Goal: Transaction & Acquisition: Purchase product/service

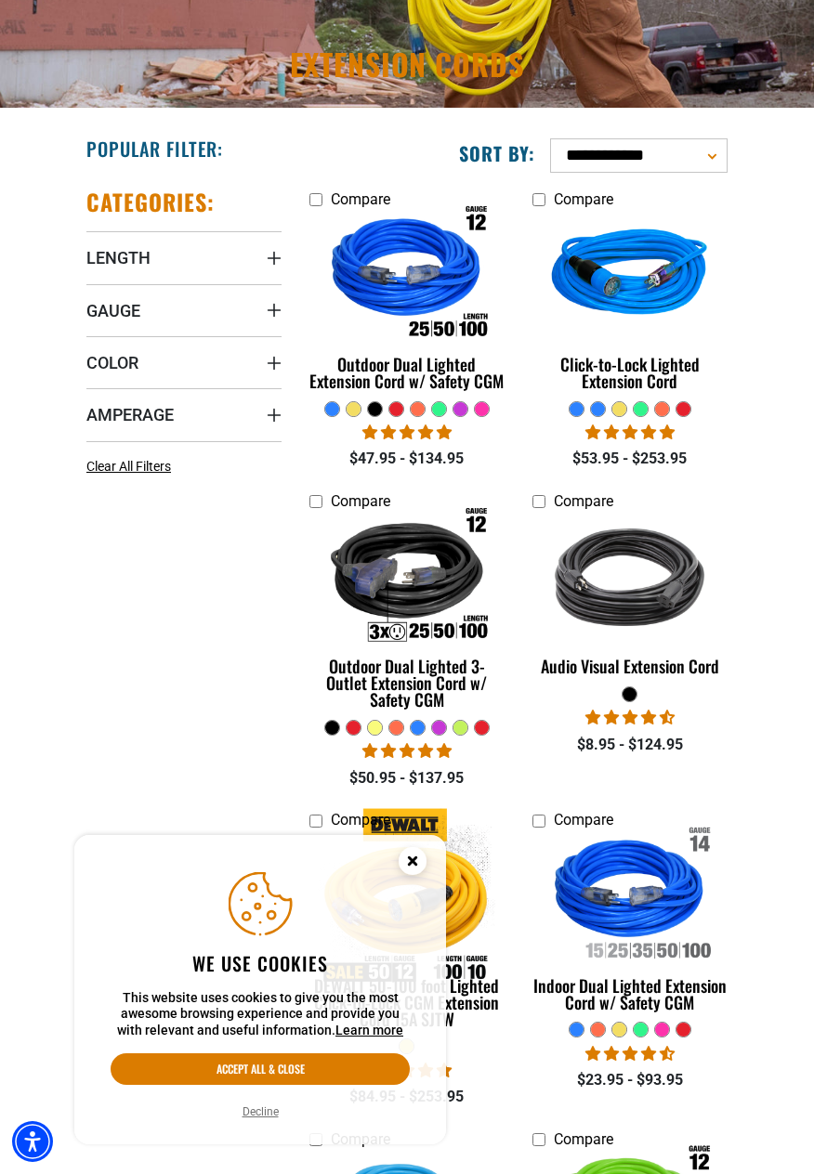
scroll to position [269, 0]
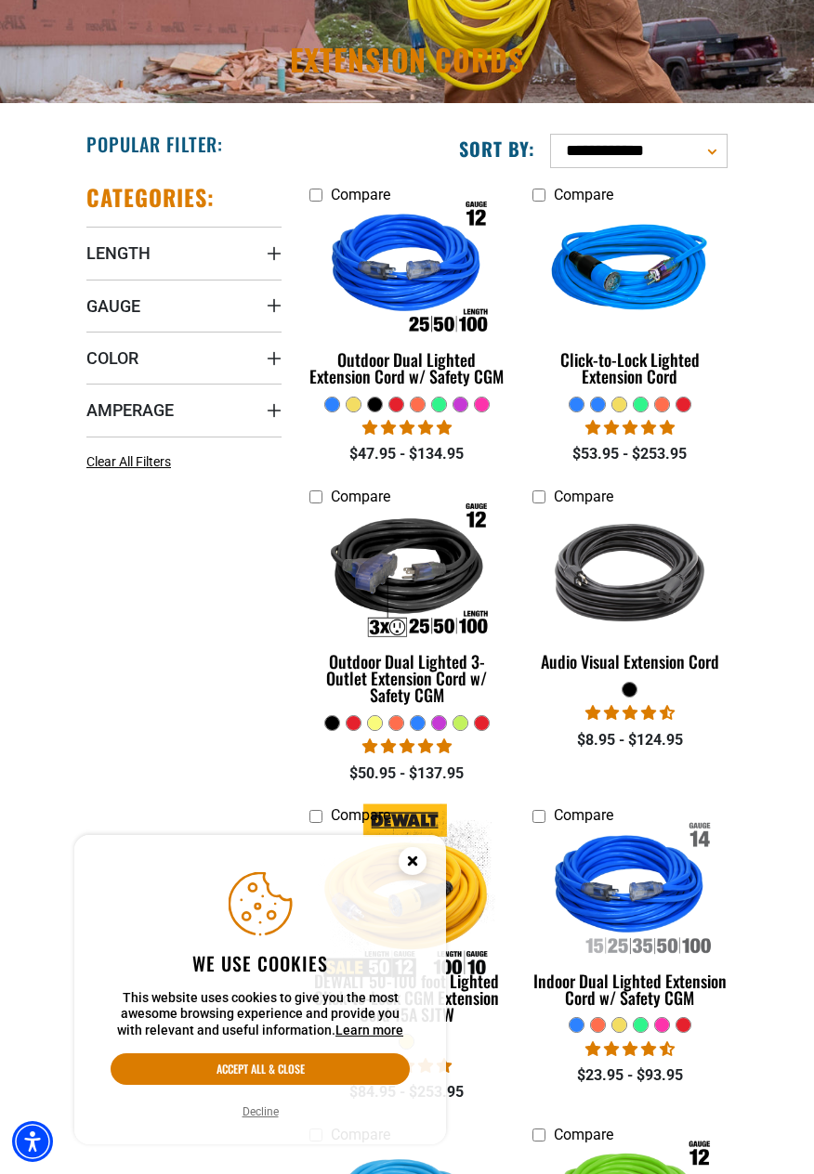
click at [678, 144] on select "**********" at bounding box center [638, 151] width 177 height 34
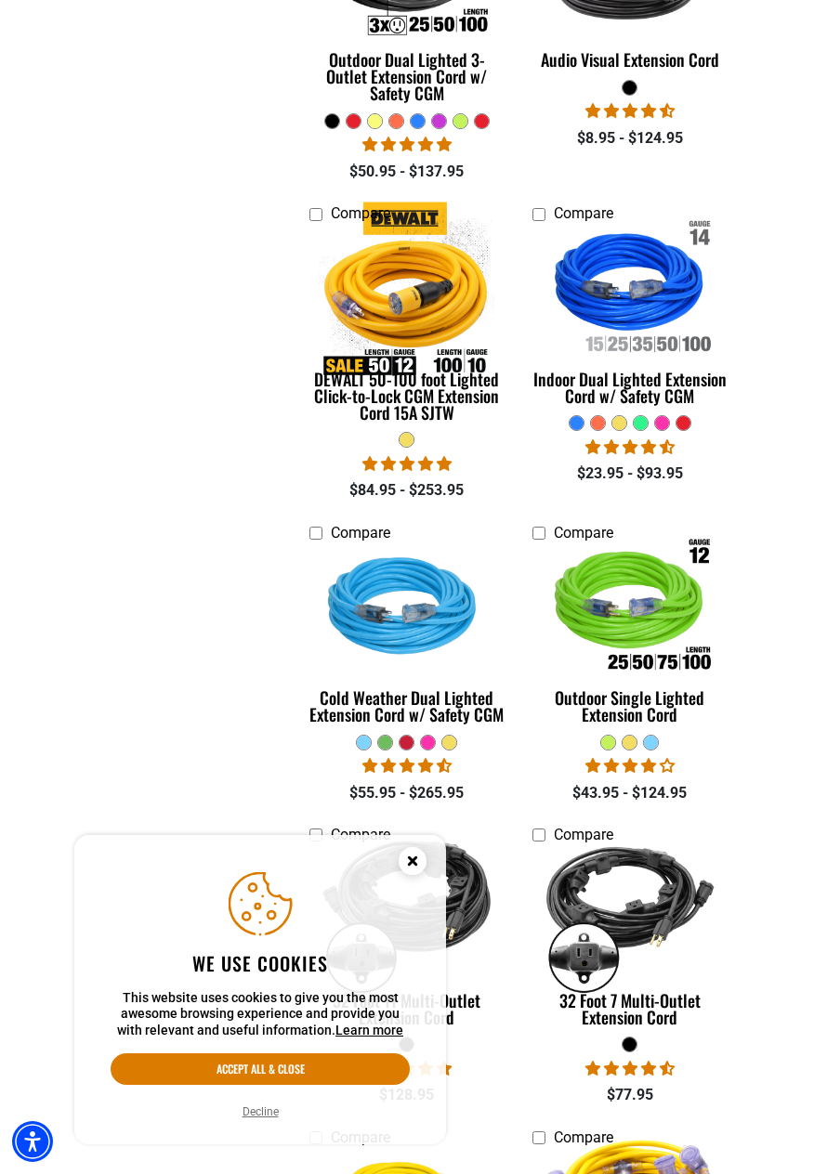
scroll to position [872, 0]
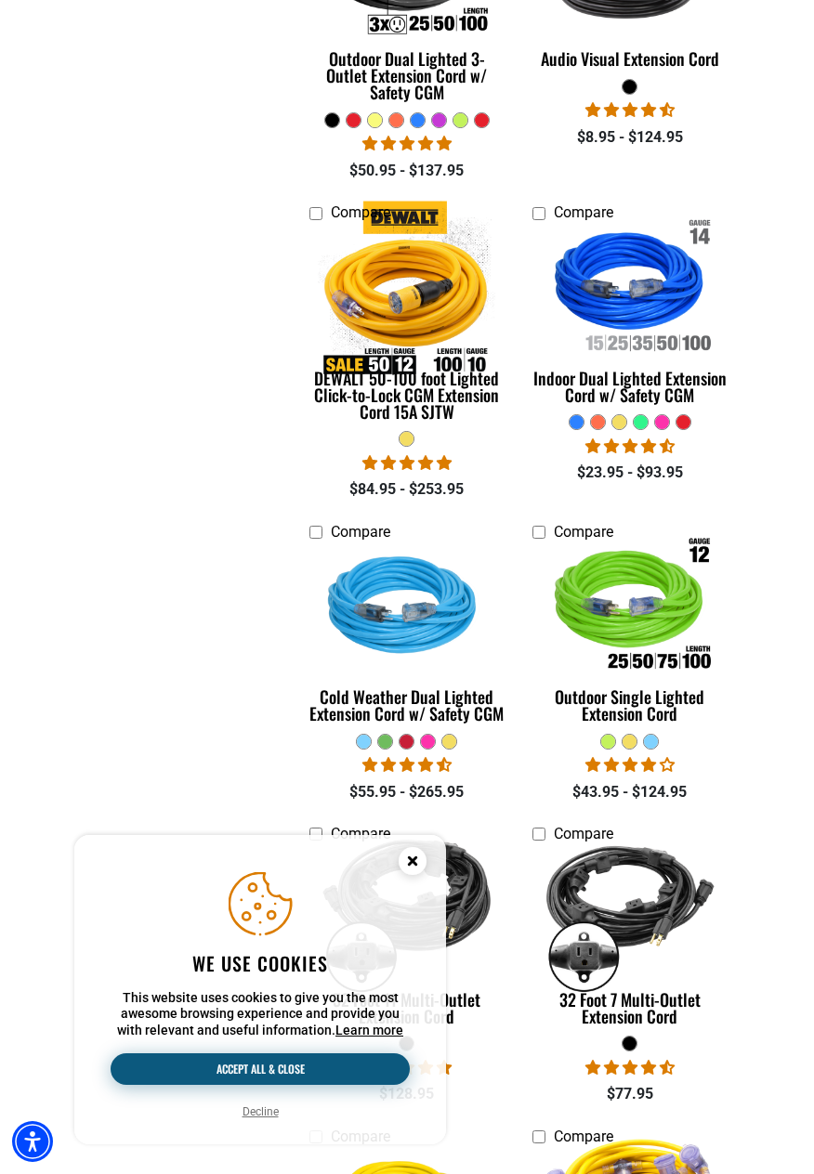
click at [286, 1085] on button "Accept all & close" at bounding box center [260, 1069] width 299 height 32
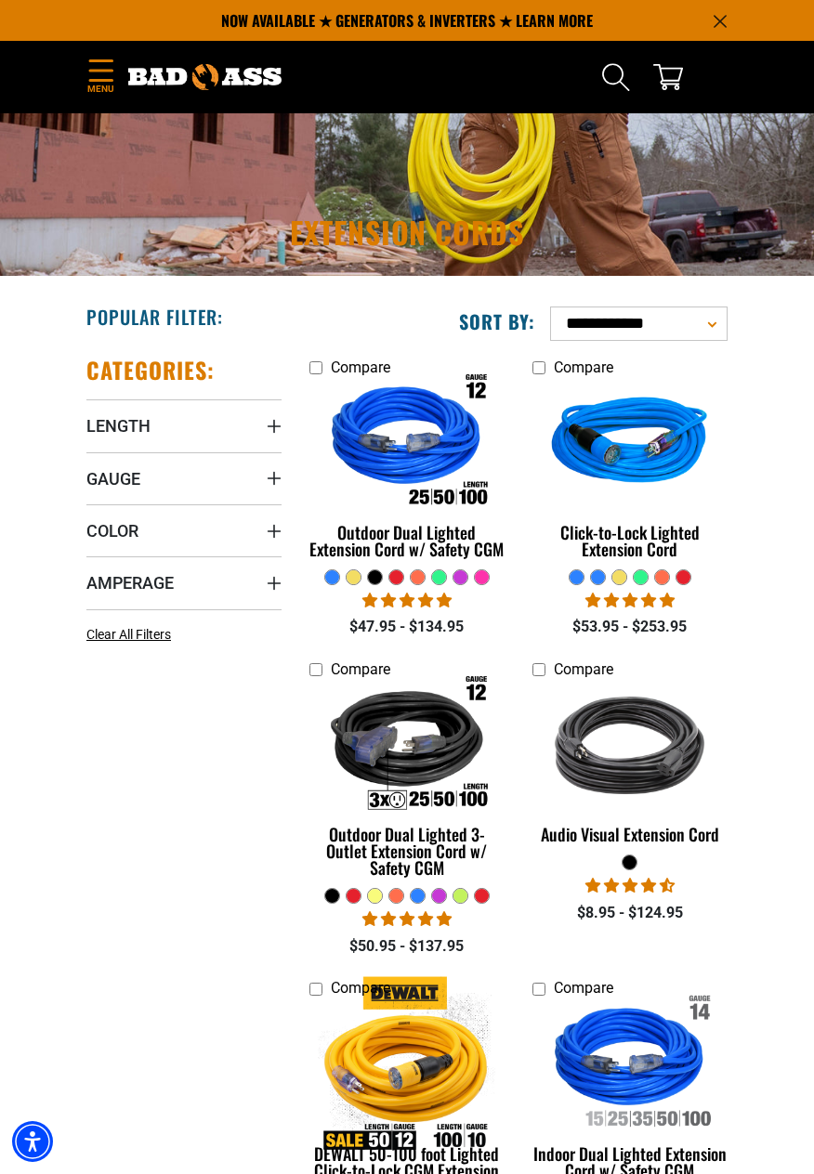
scroll to position [0, 0]
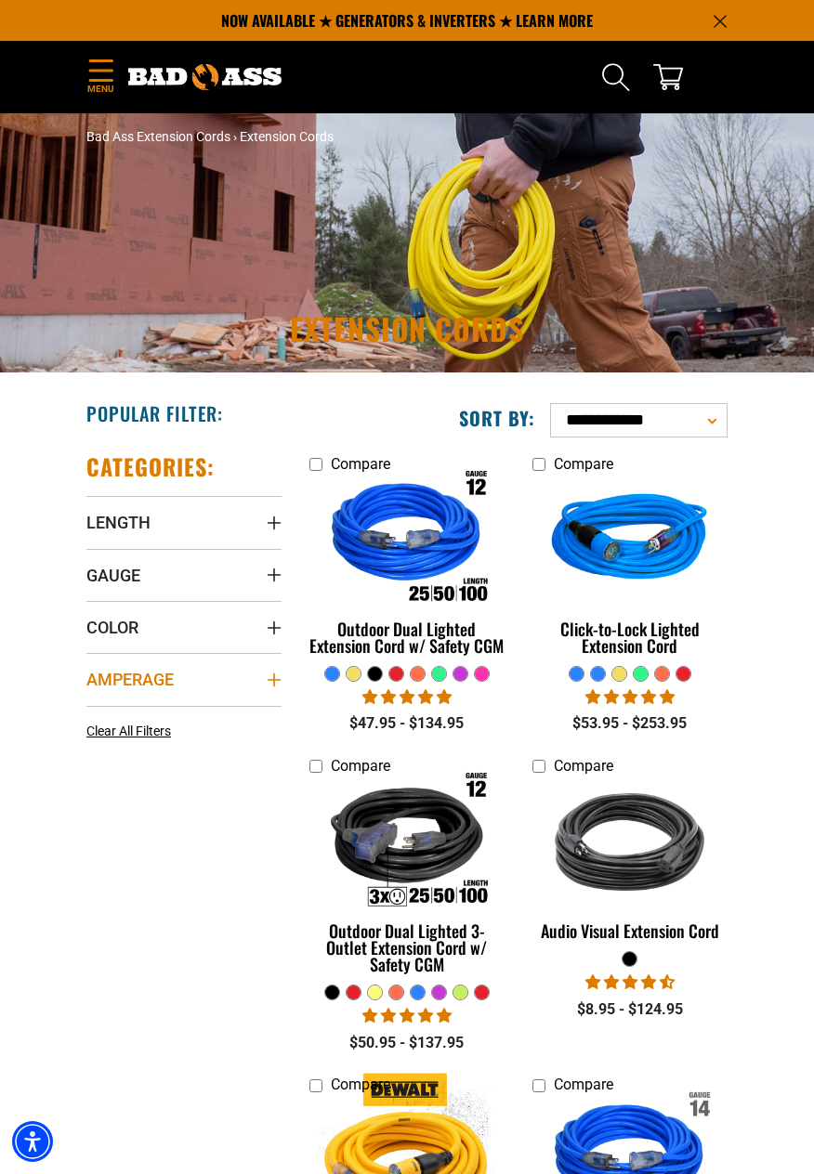
click at [273, 686] on icon "Amperage" at bounding box center [274, 679] width 15 height 15
click at [101, 751] on label "30 (3) 30 (3 products)" at bounding box center [135, 748] width 98 height 24
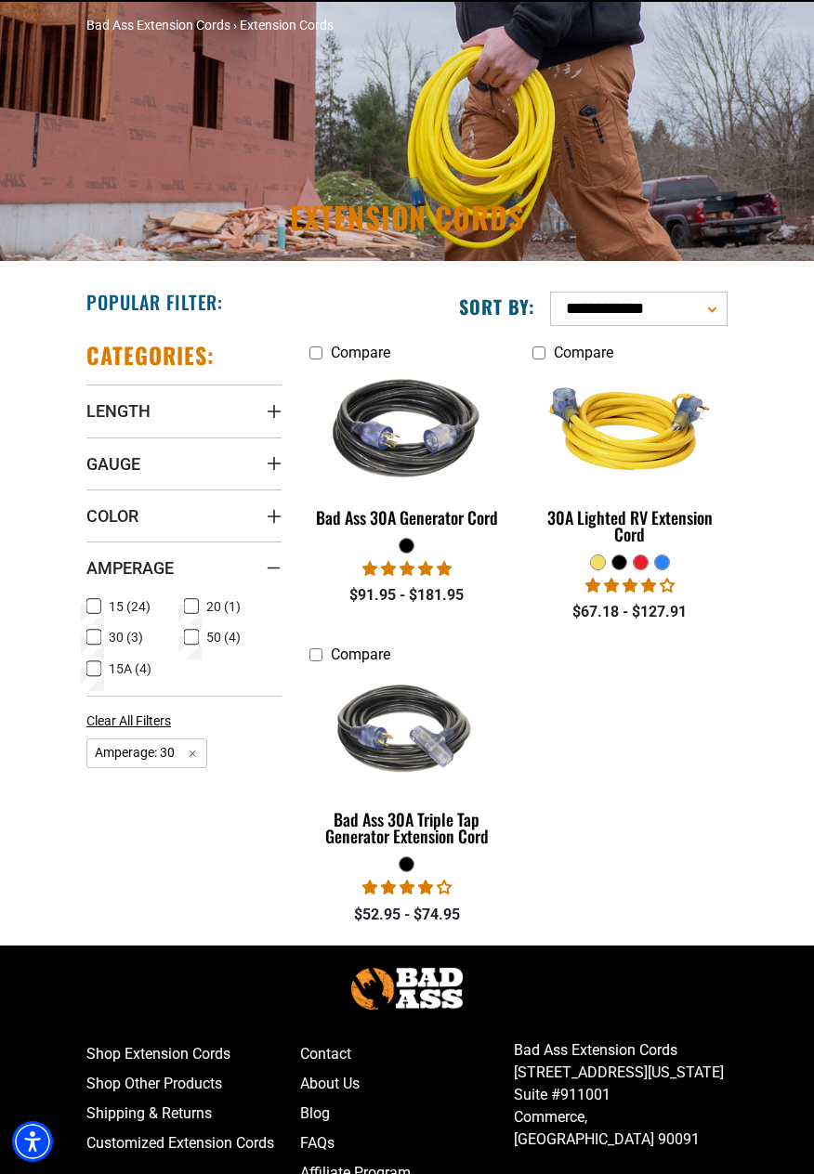
scroll to position [281, 0]
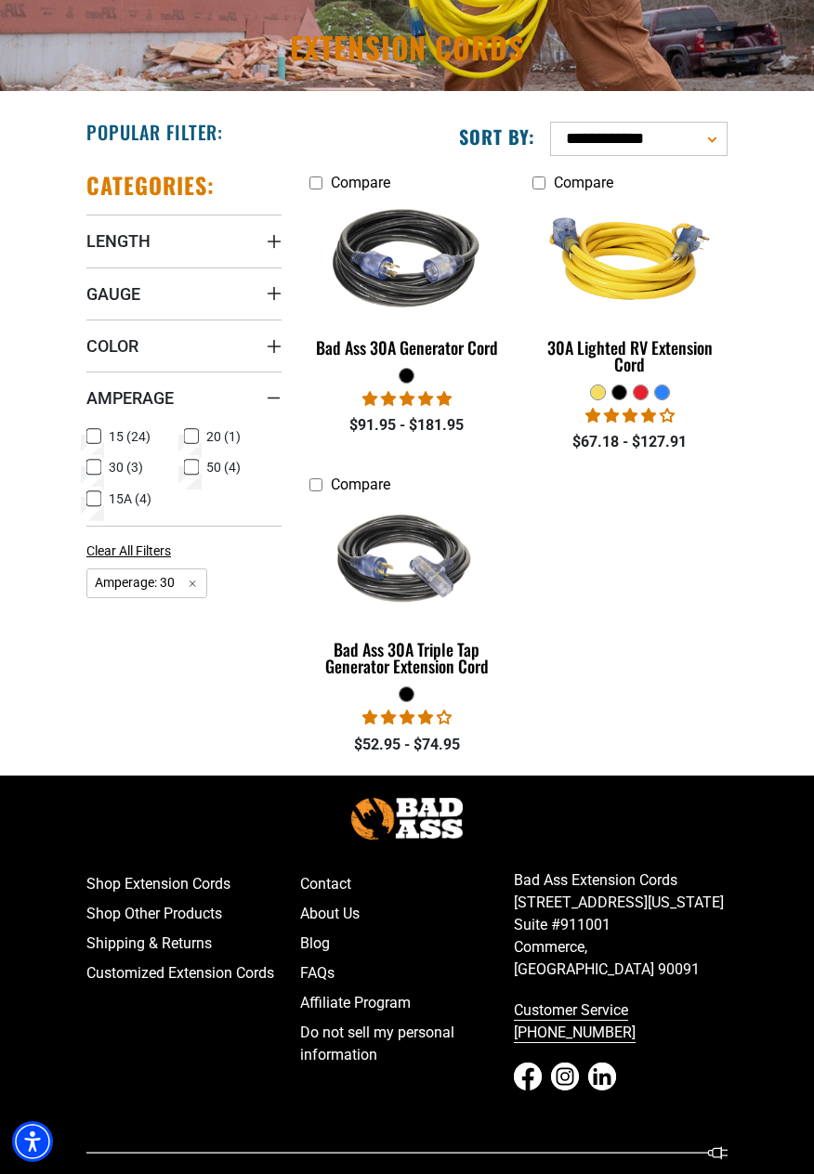
click at [193, 465] on icon at bounding box center [191, 467] width 15 height 24
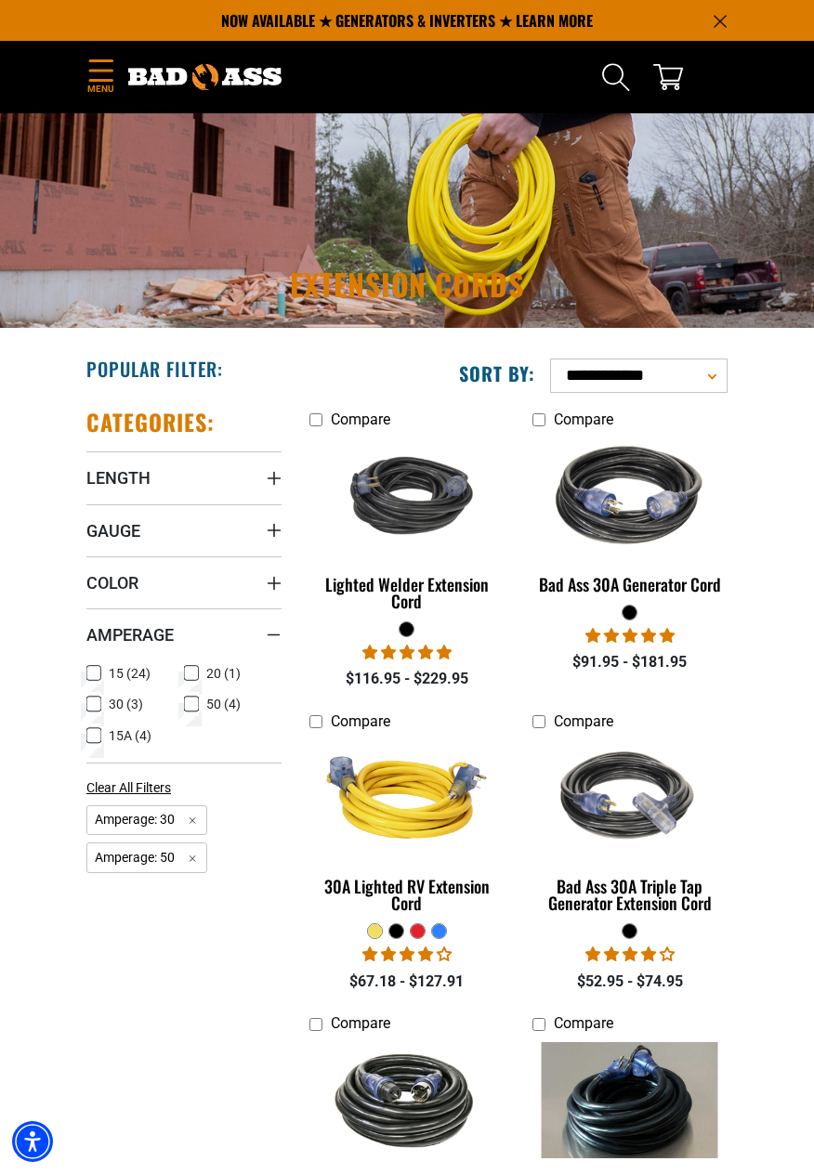
scroll to position [38, 0]
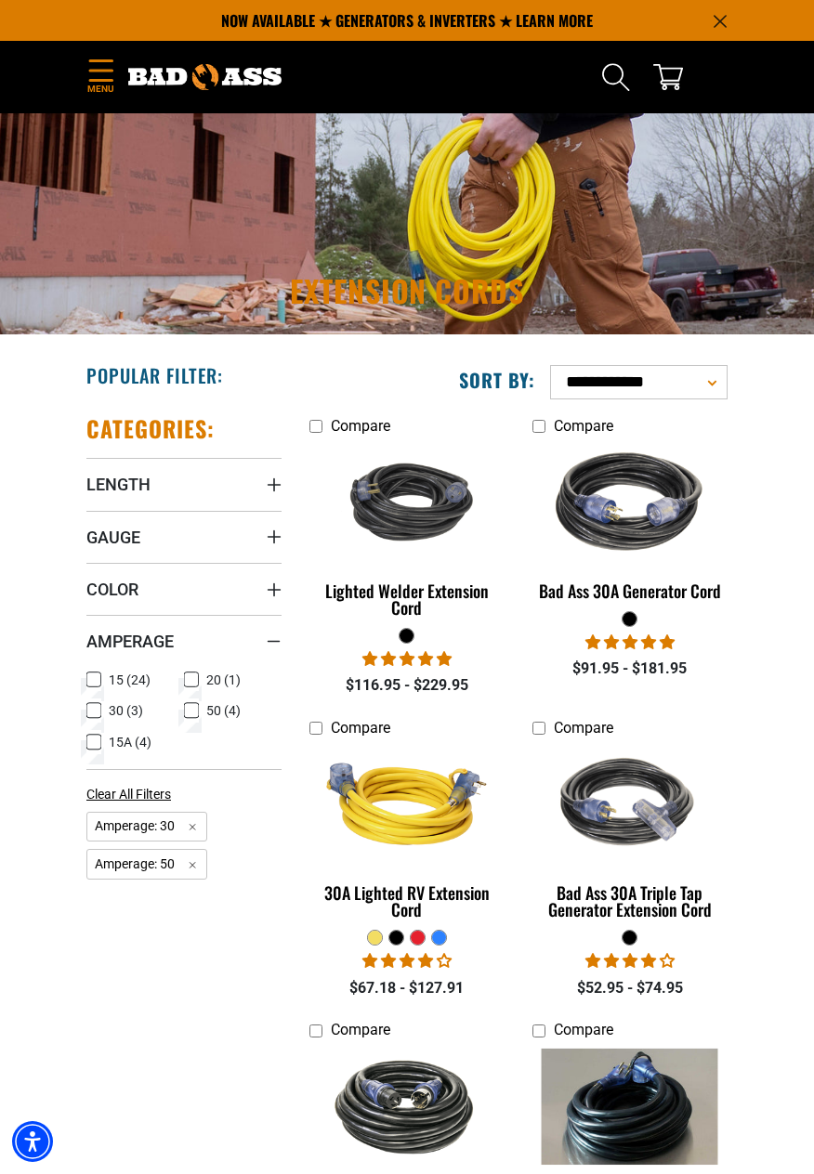
click at [188, 678] on icon at bounding box center [191, 680] width 15 height 24
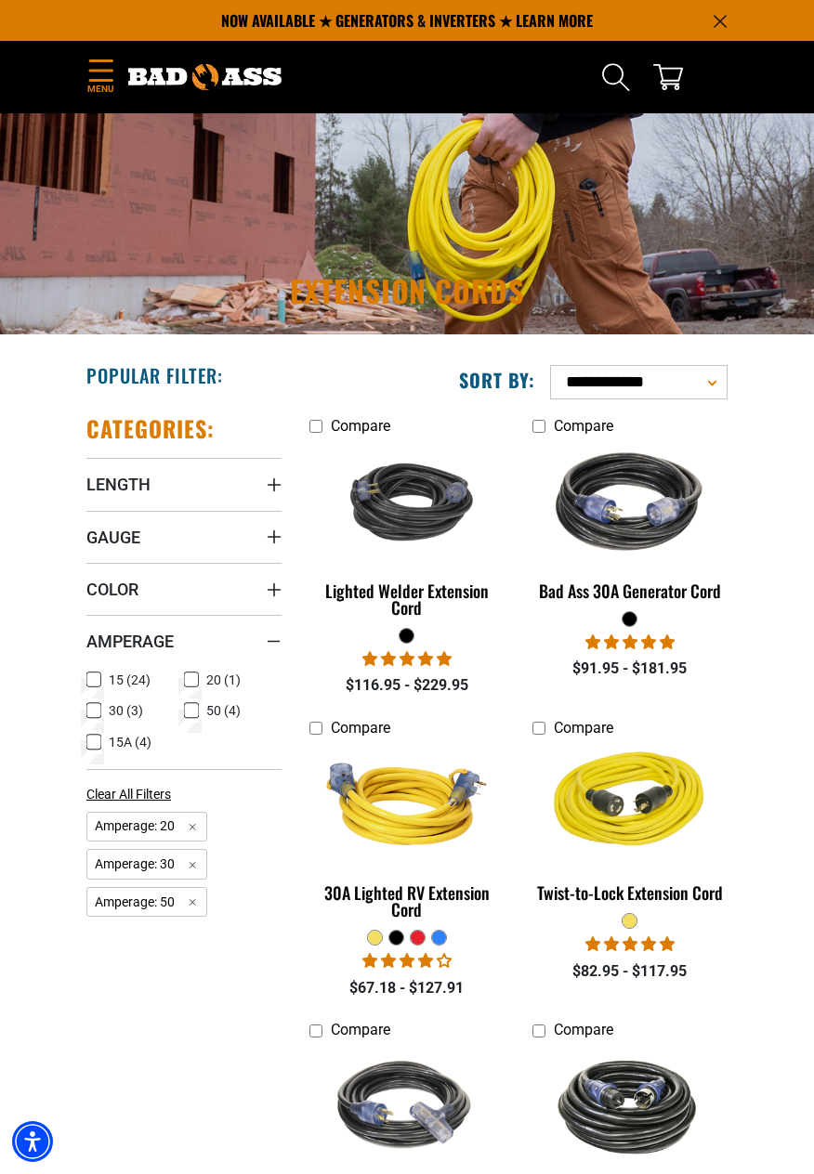
click at [193, 710] on icon at bounding box center [192, 711] width 8 height 5
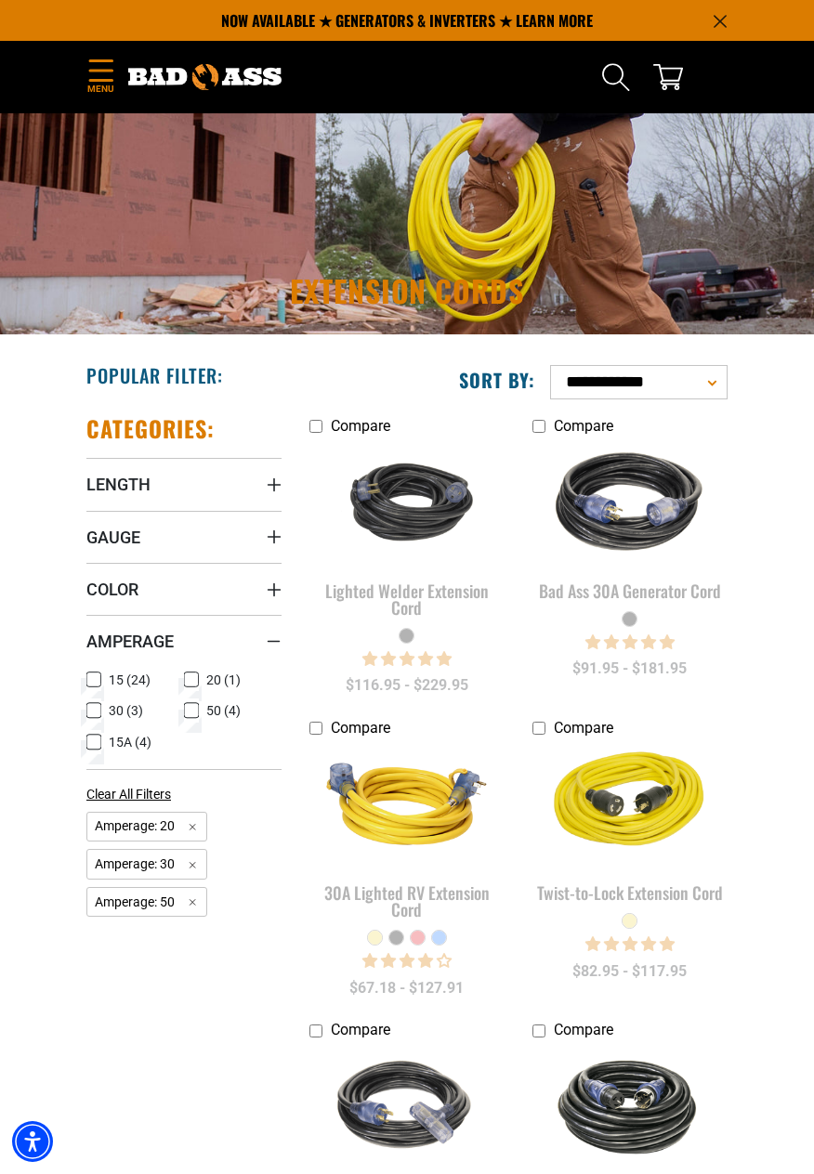
click at [92, 711] on icon at bounding box center [93, 711] width 11 height 10
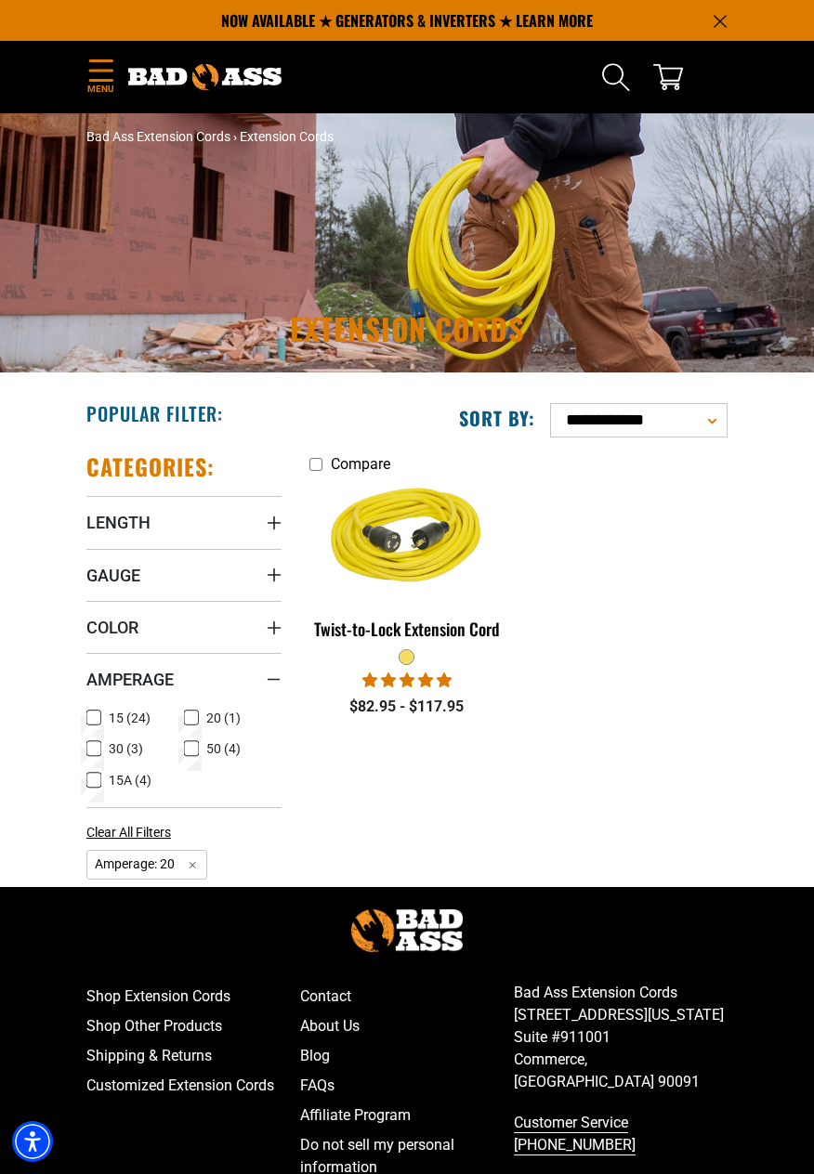
click at [86, 76] on icon "Menu" at bounding box center [101, 70] width 30 height 22
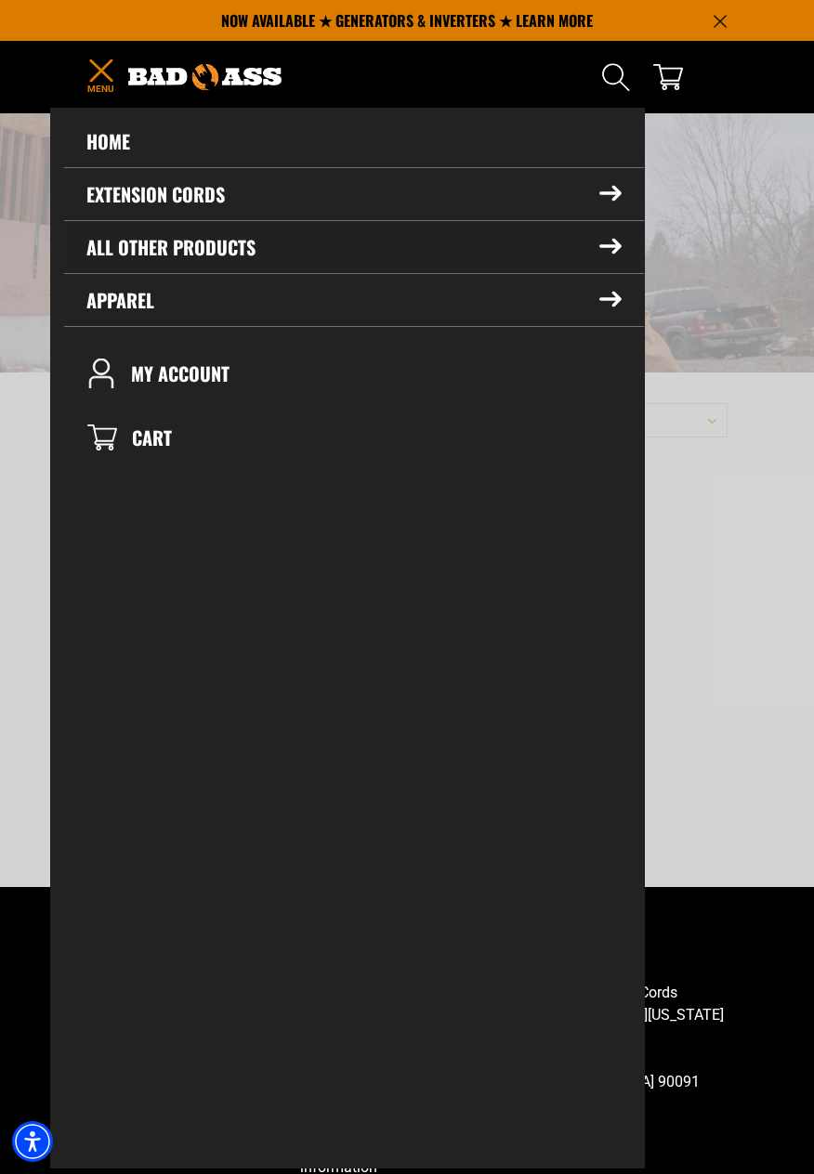
click at [133, 252] on summary "All Other Products" at bounding box center [354, 247] width 580 height 52
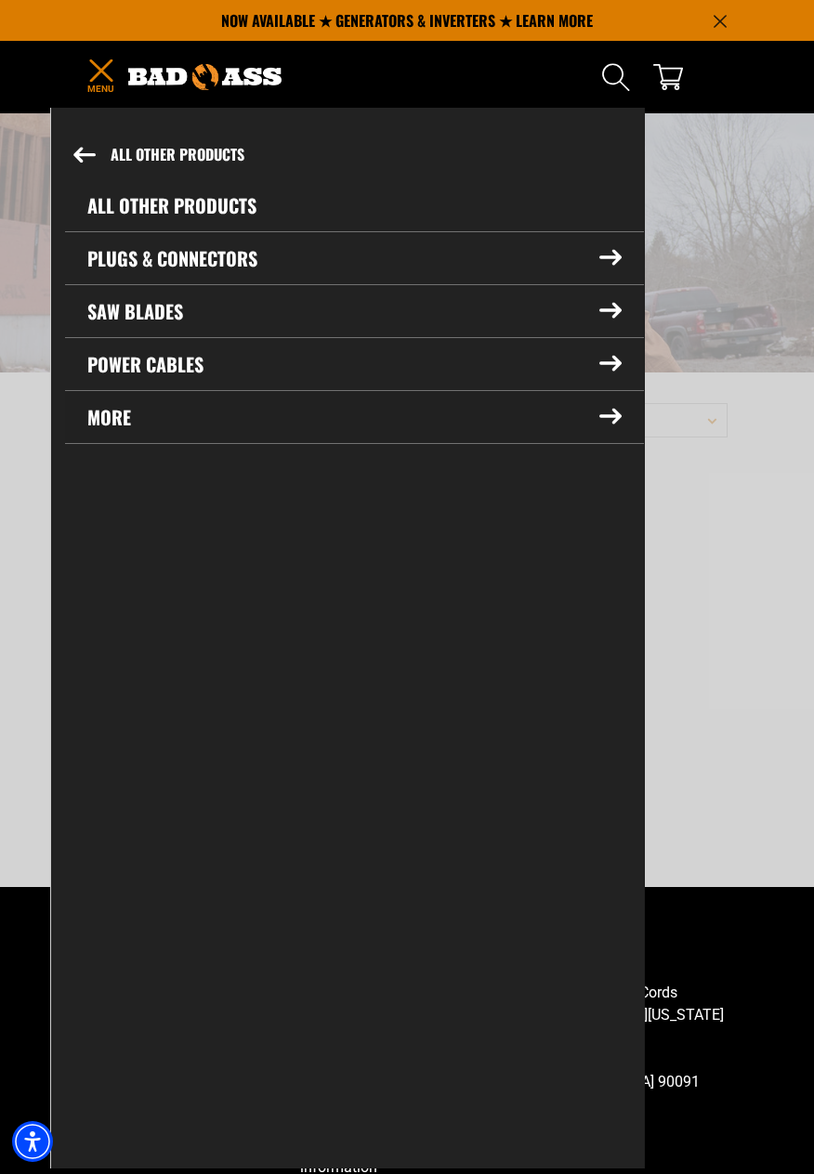
click at [106, 427] on summary "More" at bounding box center [354, 417] width 579 height 52
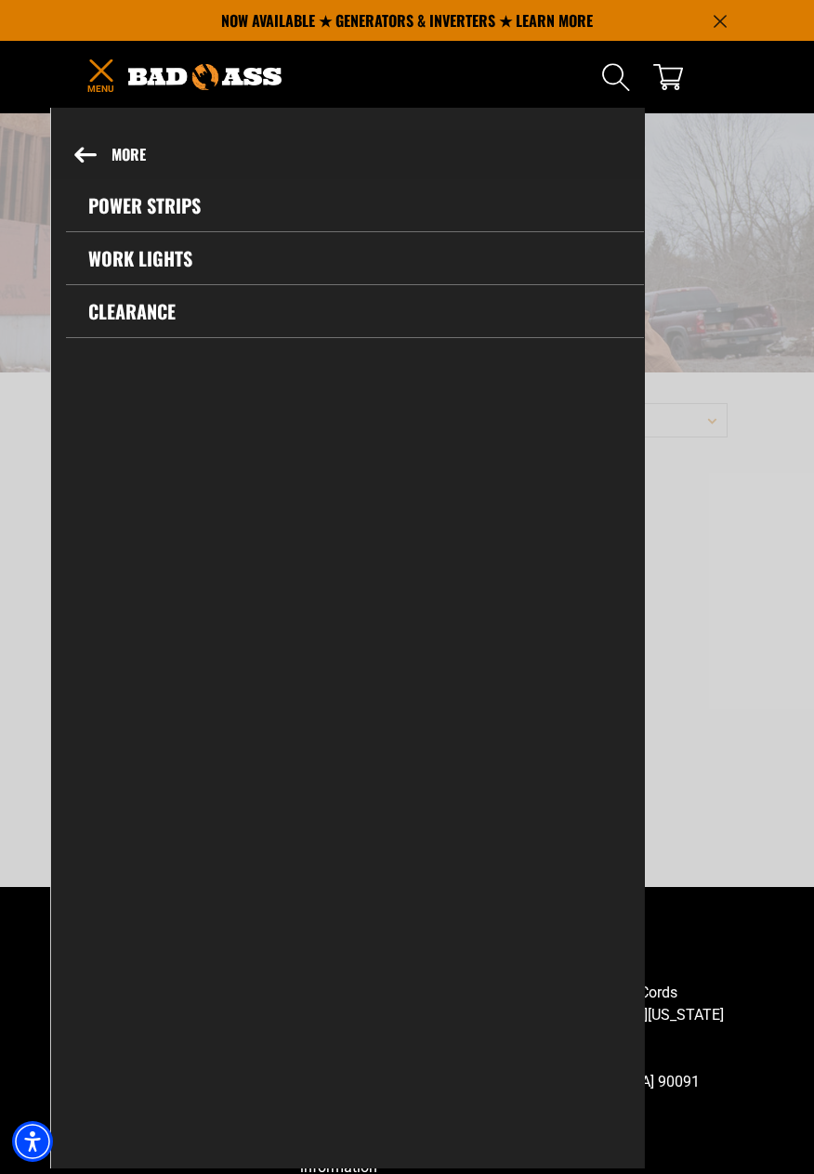
click at [71, 162] on button "More" at bounding box center [348, 154] width 592 height 49
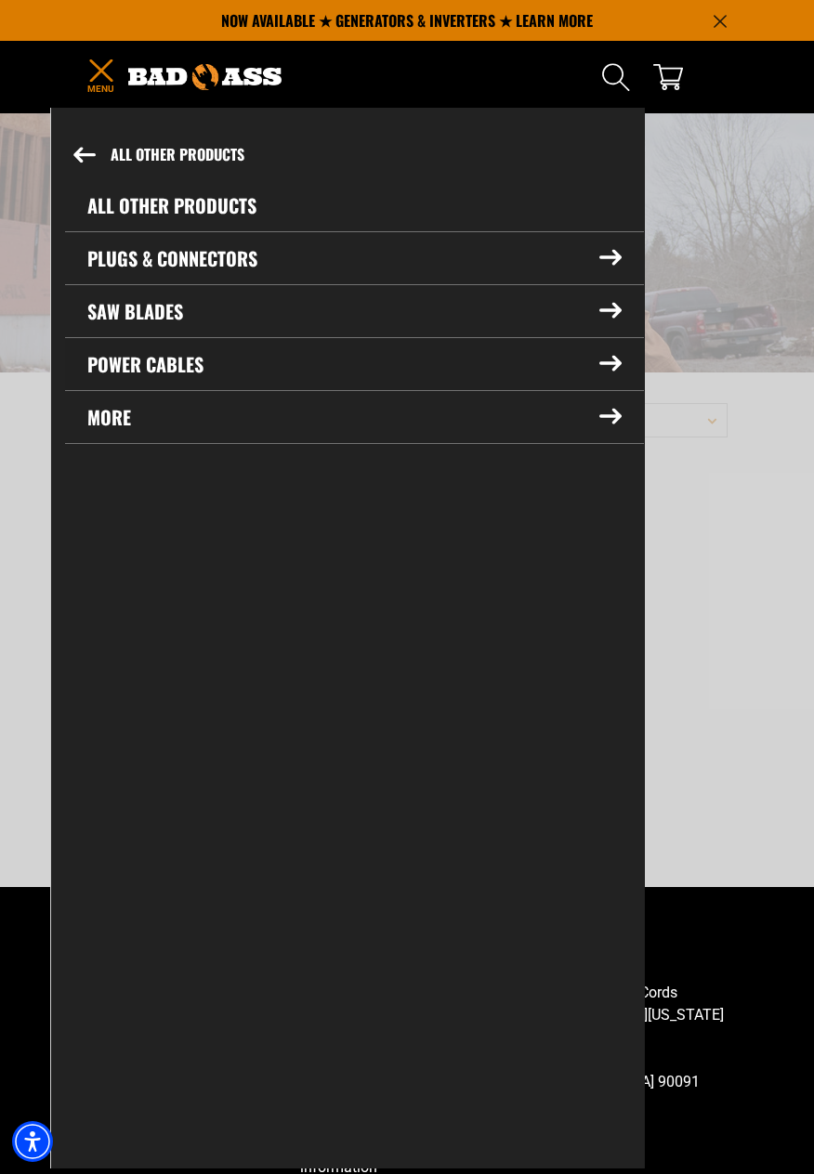
click at [129, 375] on summary "Power Cables" at bounding box center [354, 364] width 579 height 52
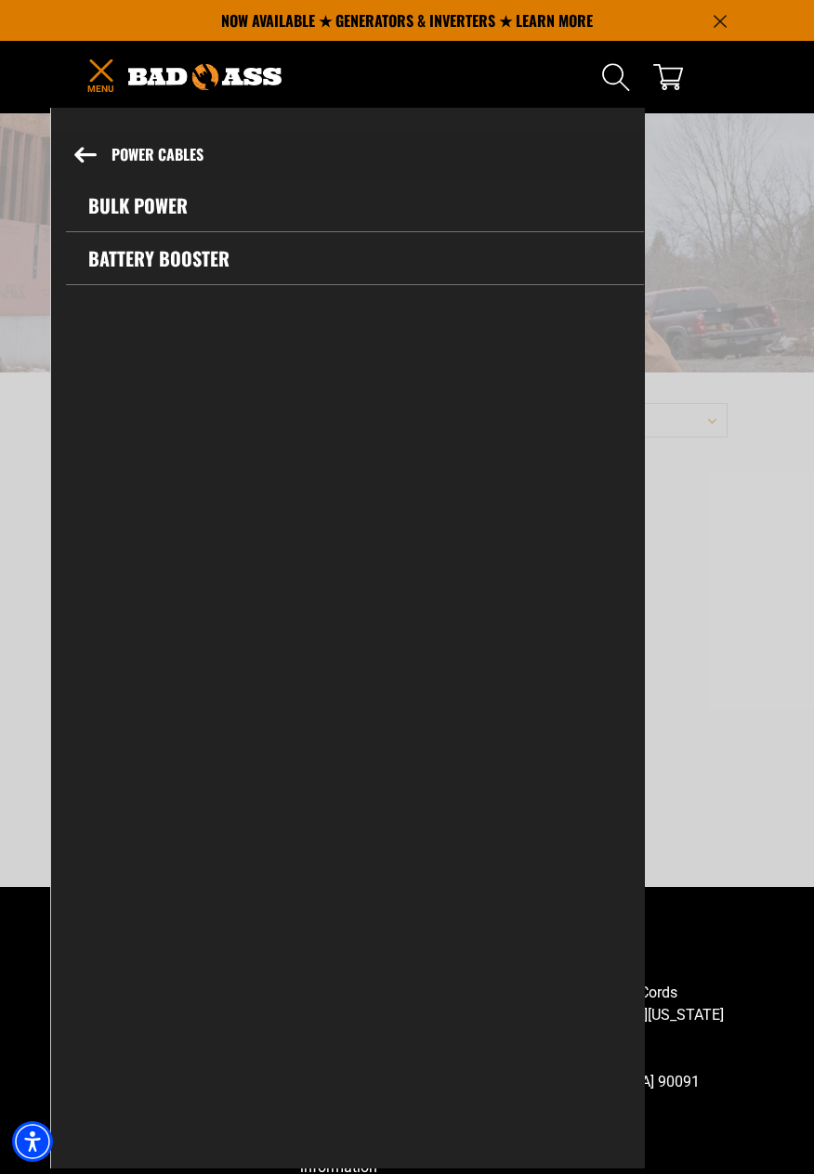
click at [70, 150] on button "Power Cables" at bounding box center [348, 154] width 592 height 49
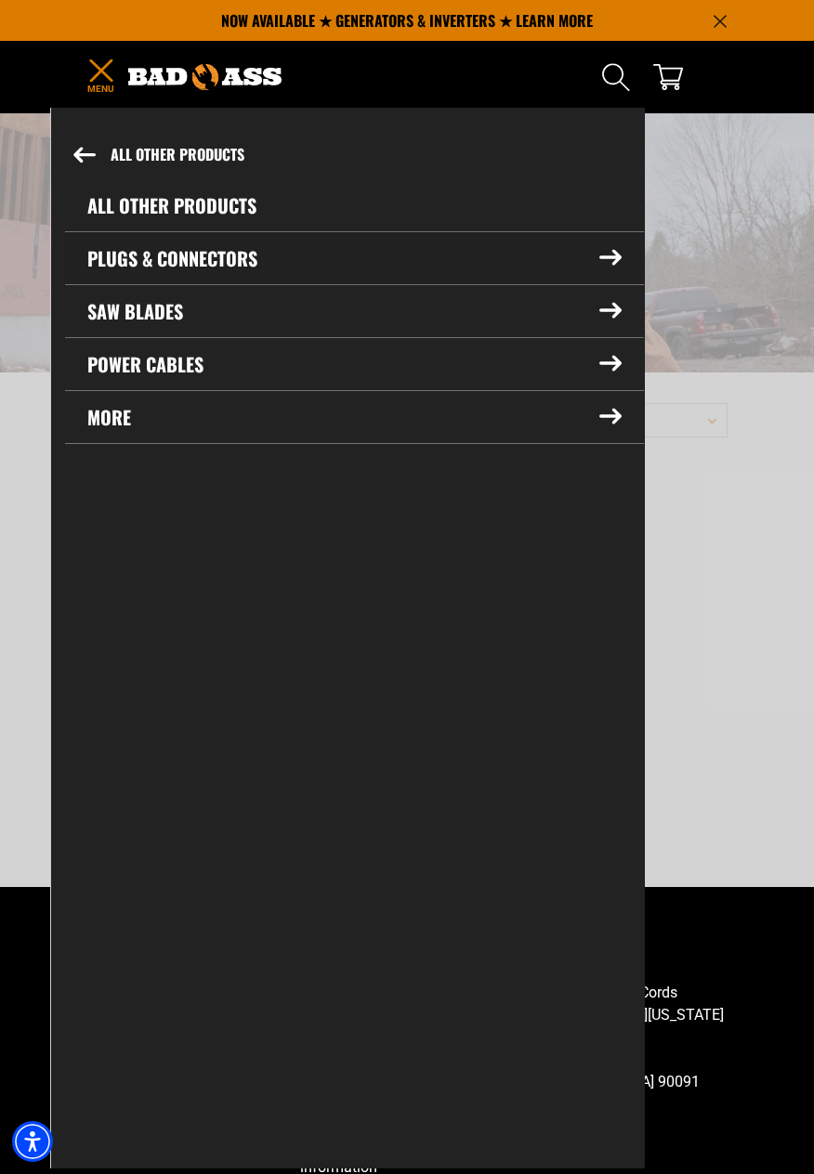
click at [101, 264] on summary "Plugs & Connectors" at bounding box center [354, 258] width 579 height 52
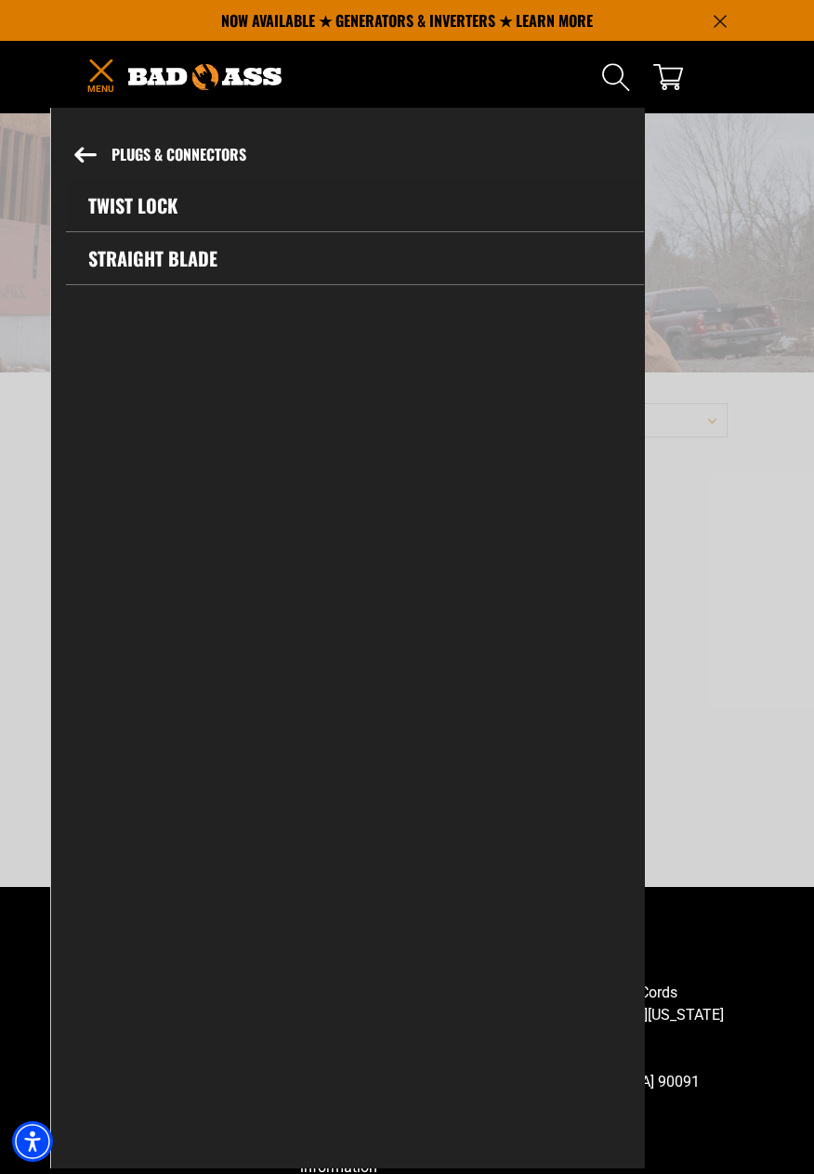
click at [114, 211] on link "Twist Lock" at bounding box center [355, 205] width 578 height 52
